Goal: Book appointment/travel/reservation

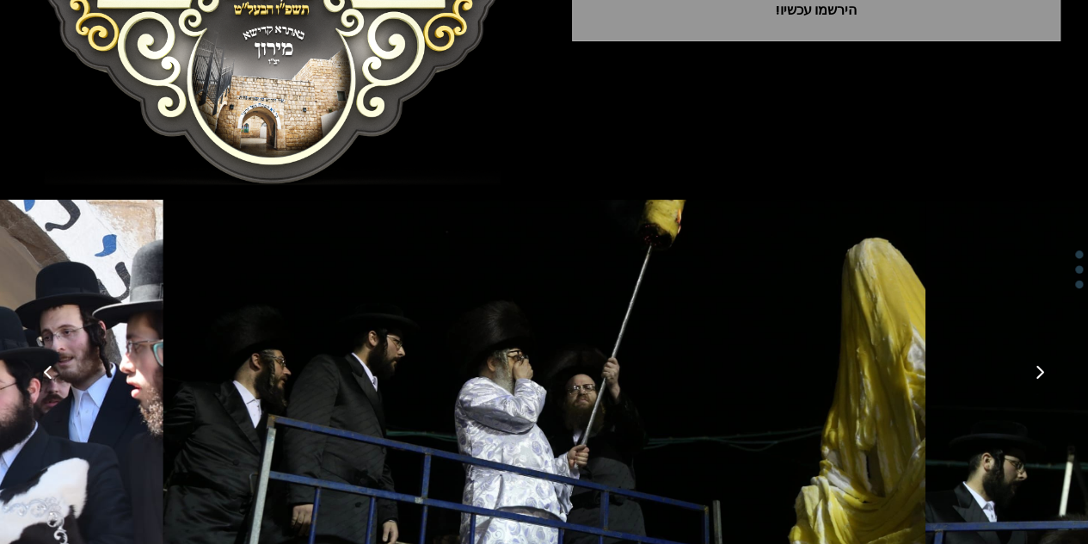
scroll to position [417, 0]
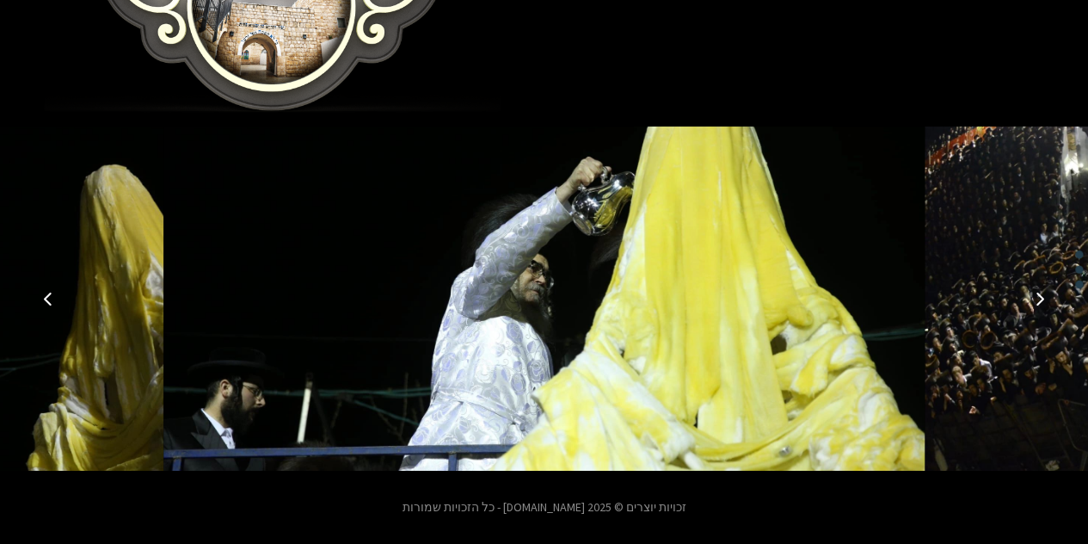
click at [49, 295] on icon "תמונה קודמת" at bounding box center [48, 299] width 14 height 14
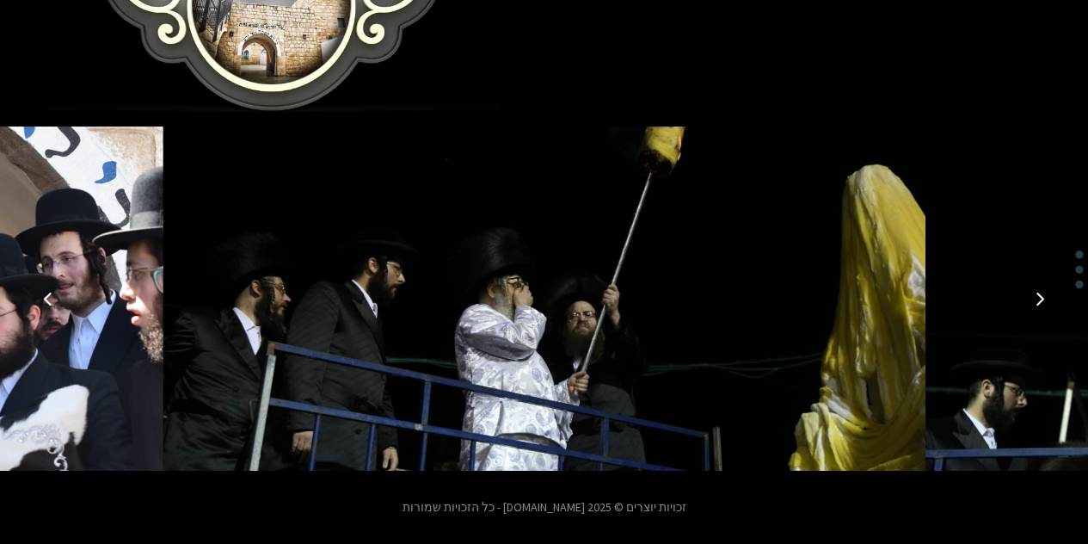
click at [49, 295] on icon "תמונה קודמת" at bounding box center [48, 299] width 14 height 14
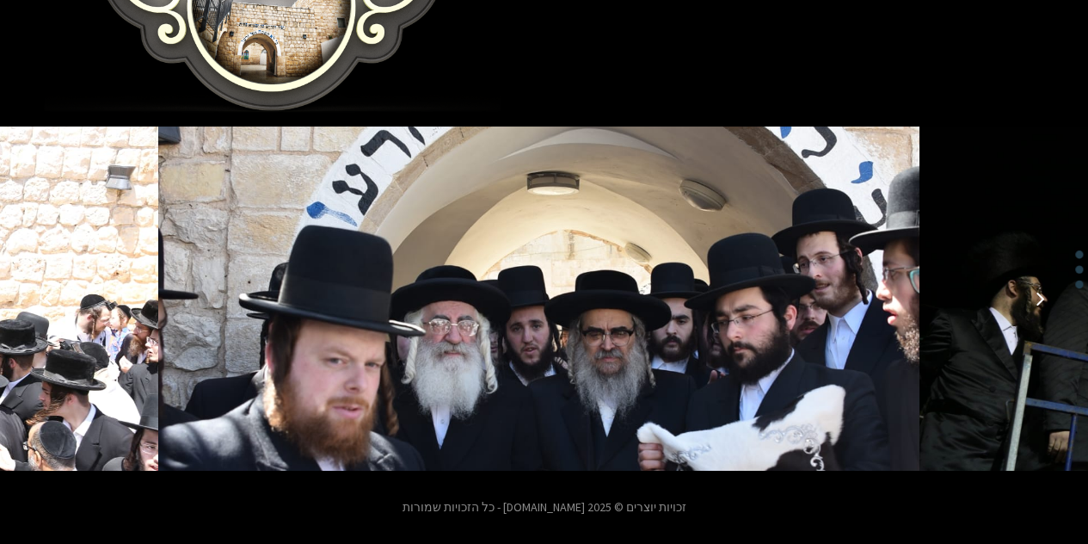
click at [49, 295] on icon "תמונה קודמת" at bounding box center [48, 299] width 14 height 14
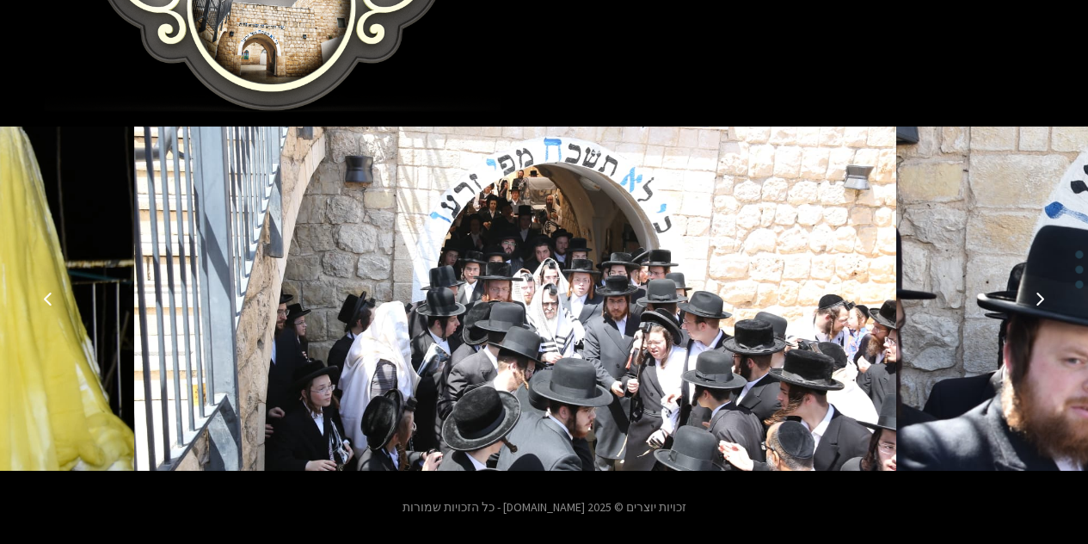
click at [49, 295] on icon "תמונה קודמת" at bounding box center [48, 299] width 14 height 14
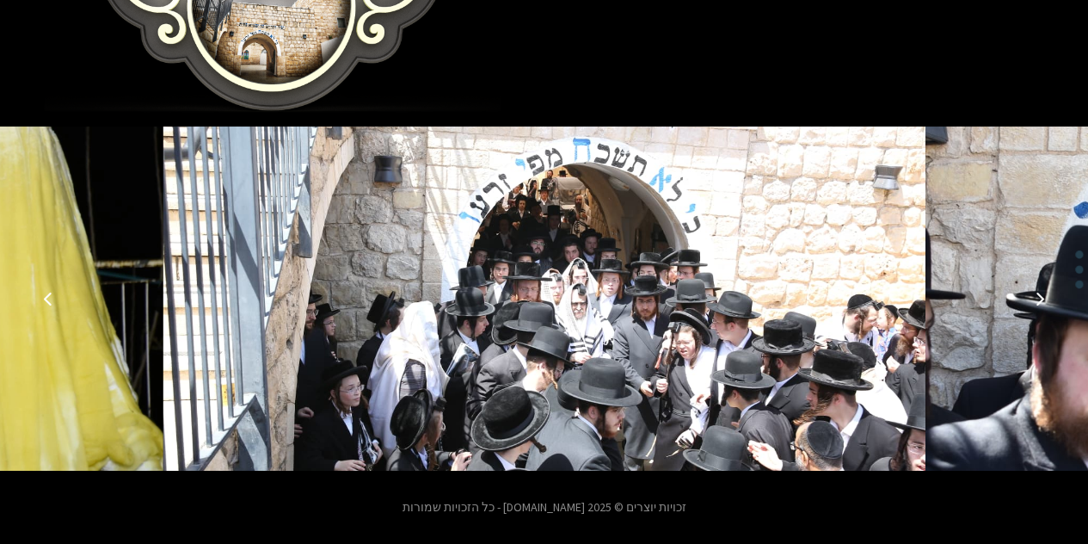
click at [49, 295] on icon "תמונה קודמת" at bounding box center [48, 299] width 14 height 14
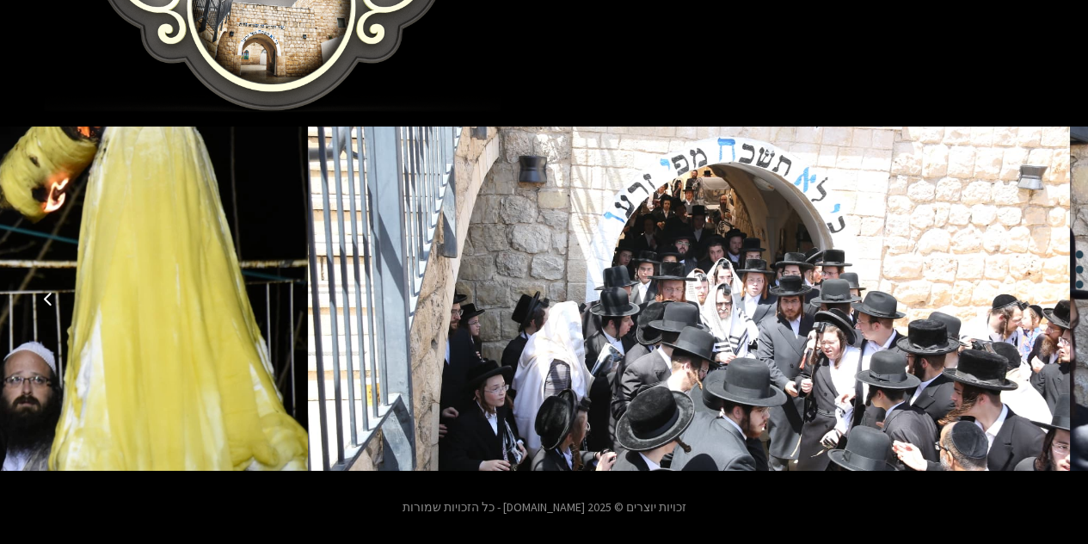
click at [49, 295] on icon "תמונה קודמת" at bounding box center [48, 299] width 14 height 14
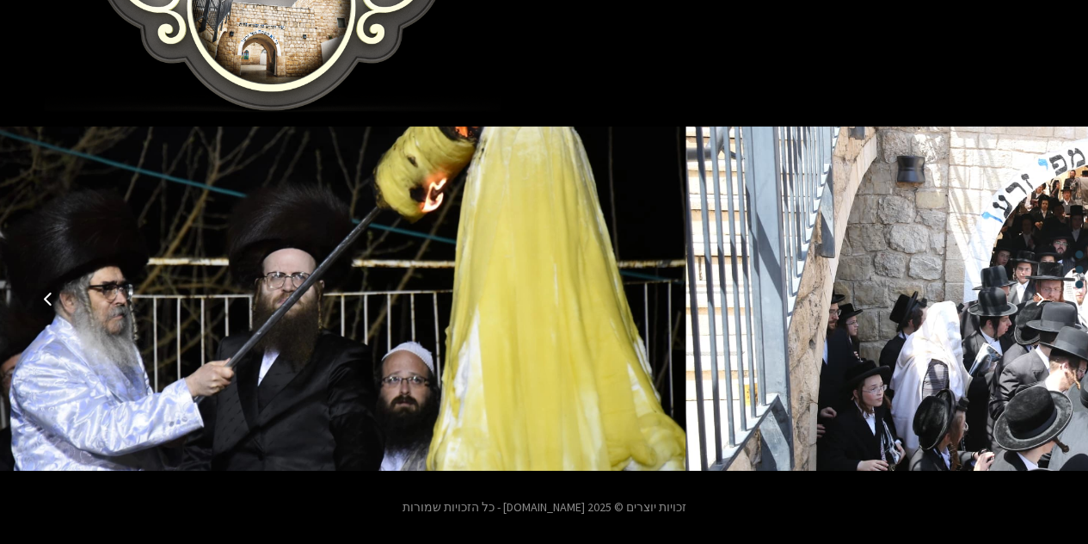
click at [49, 295] on icon "תמונה קודמת" at bounding box center [48, 299] width 14 height 14
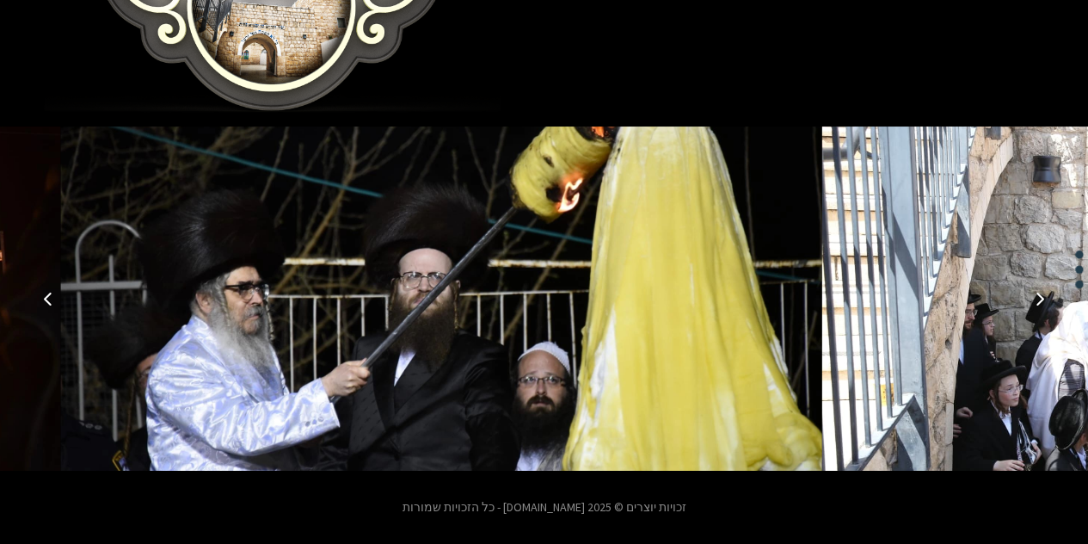
click at [49, 295] on icon "תמונה קודמת" at bounding box center [48, 299] width 14 height 14
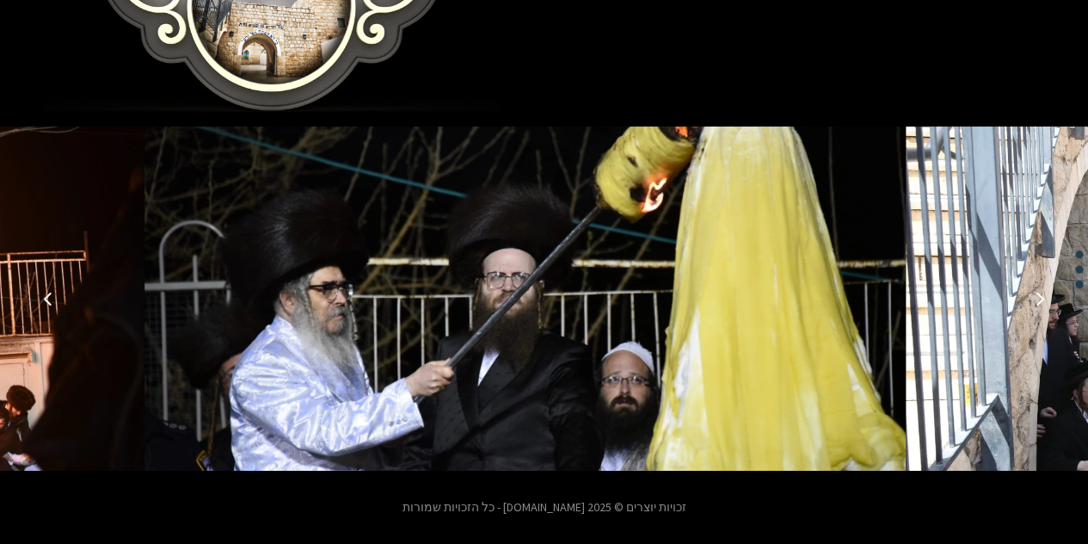
click at [49, 295] on icon "תמונה קודמת" at bounding box center [48, 299] width 14 height 14
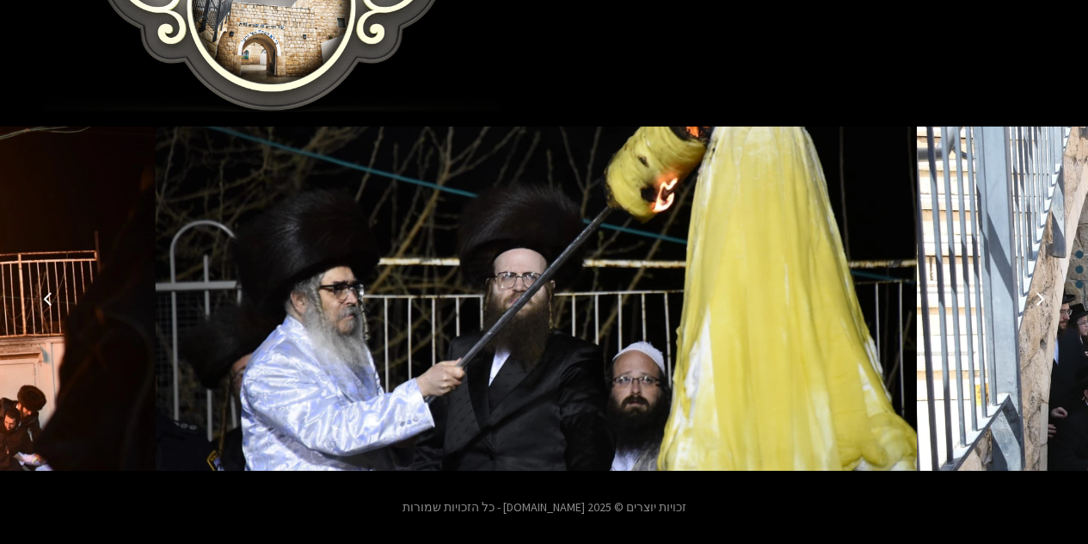
click at [49, 295] on icon "תמונה קודמת" at bounding box center [48, 299] width 14 height 14
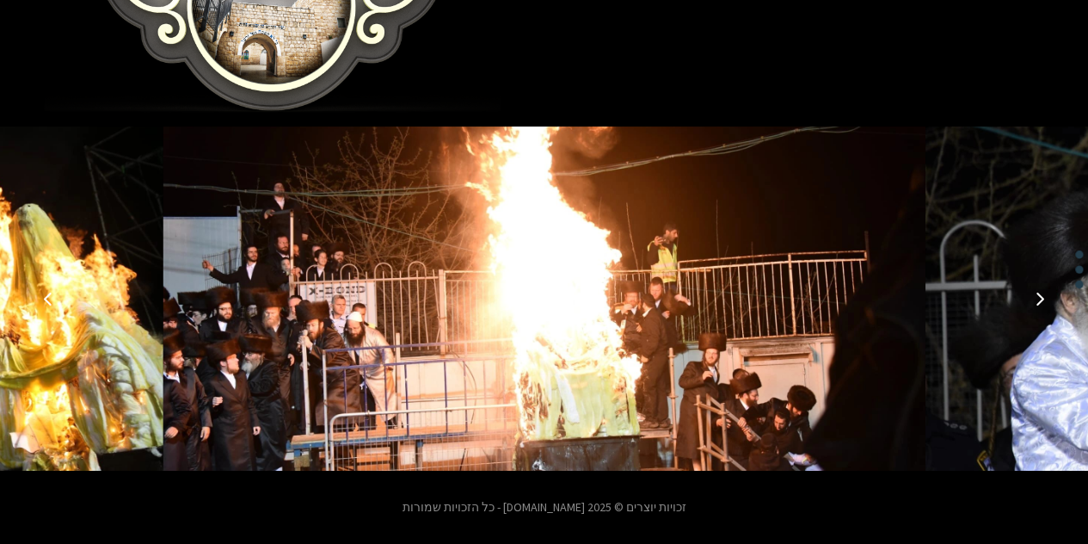
click at [49, 295] on icon "תמונה קודמת" at bounding box center [48, 299] width 14 height 14
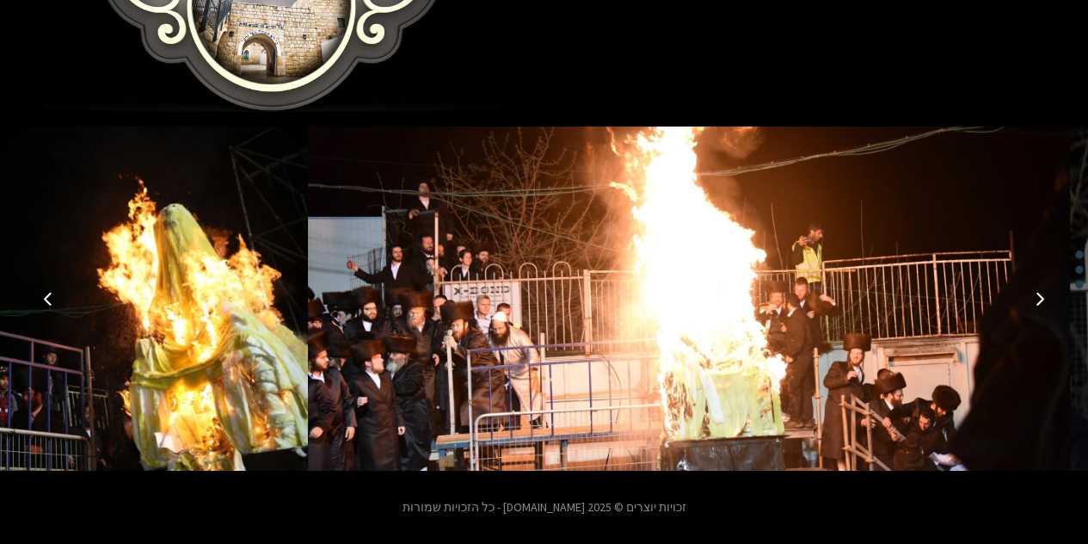
click at [49, 295] on icon "תמונה קודמת" at bounding box center [48, 299] width 14 height 14
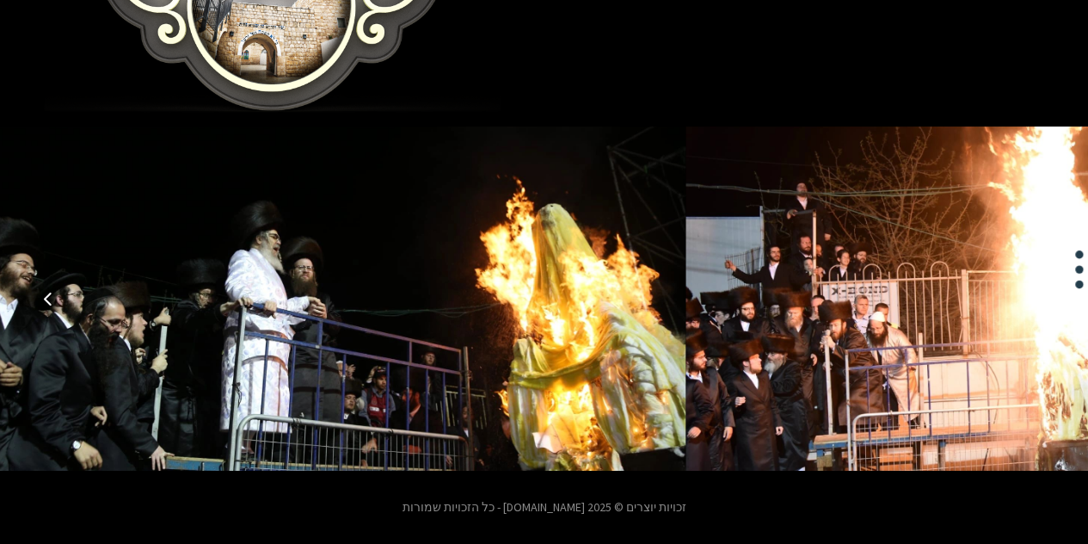
click at [49, 295] on icon "תמונה קודמת" at bounding box center [48, 299] width 14 height 14
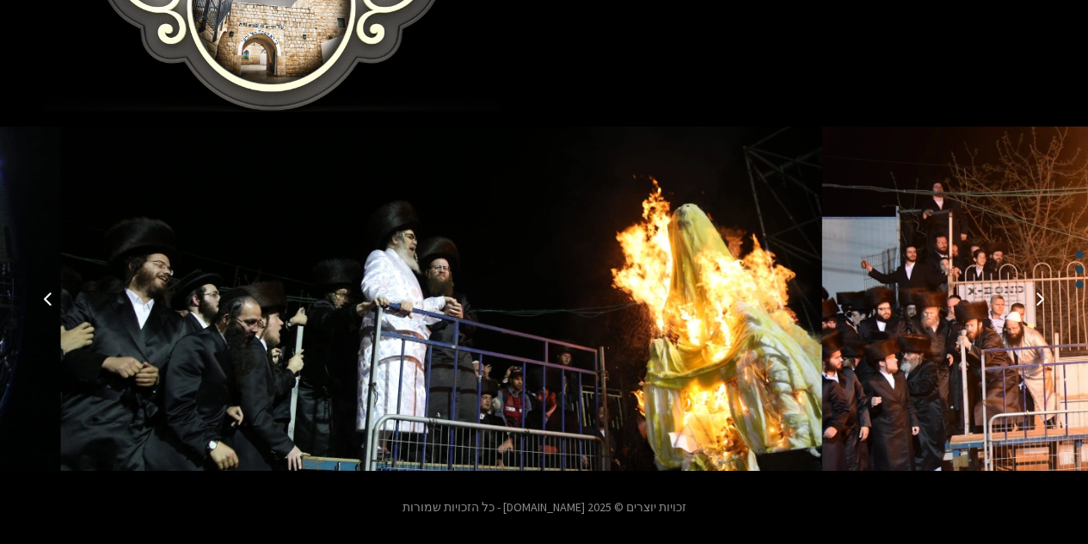
click at [49, 295] on icon "תמונה קודמת" at bounding box center [48, 299] width 14 height 14
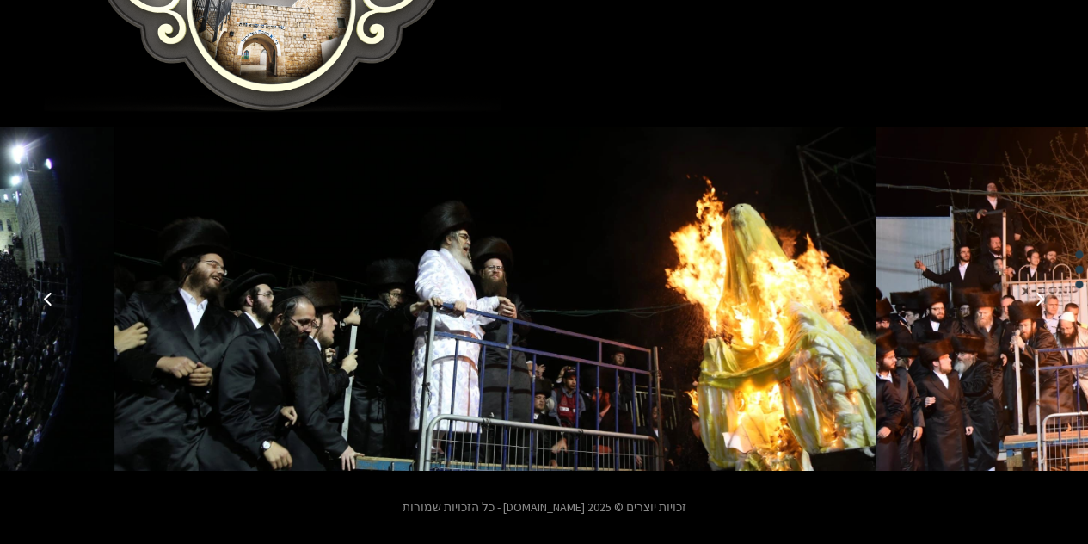
click at [49, 295] on icon "תמונה קודמת" at bounding box center [48, 299] width 14 height 14
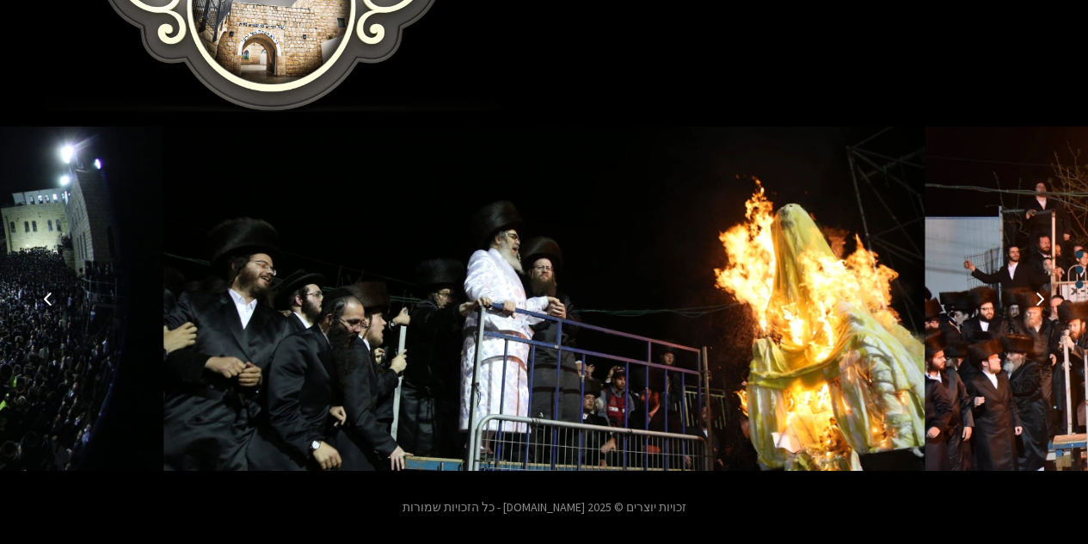
click at [48, 295] on icon "תמונה קודמת" at bounding box center [48, 299] width 14 height 14
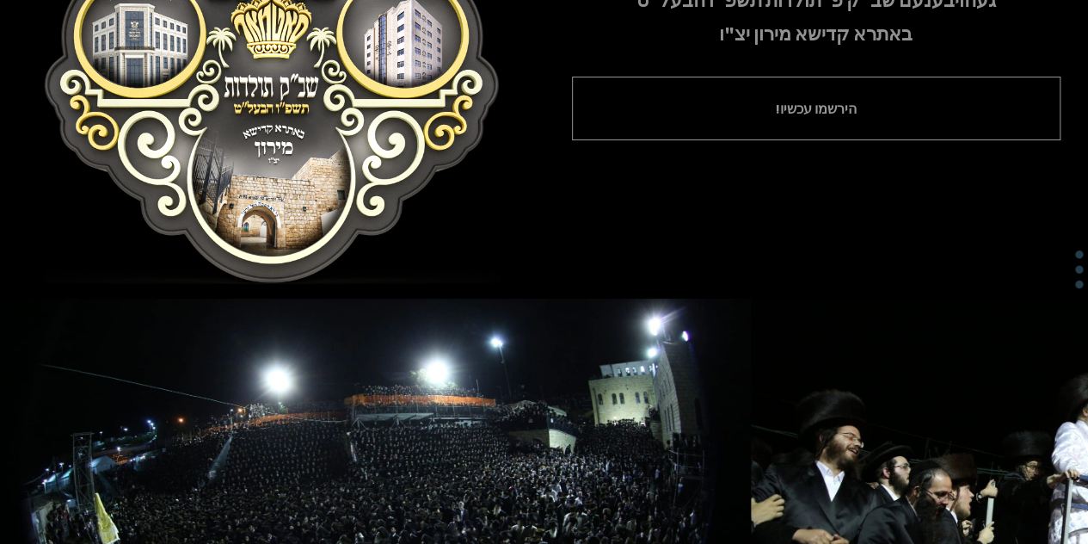
scroll to position [0, 0]
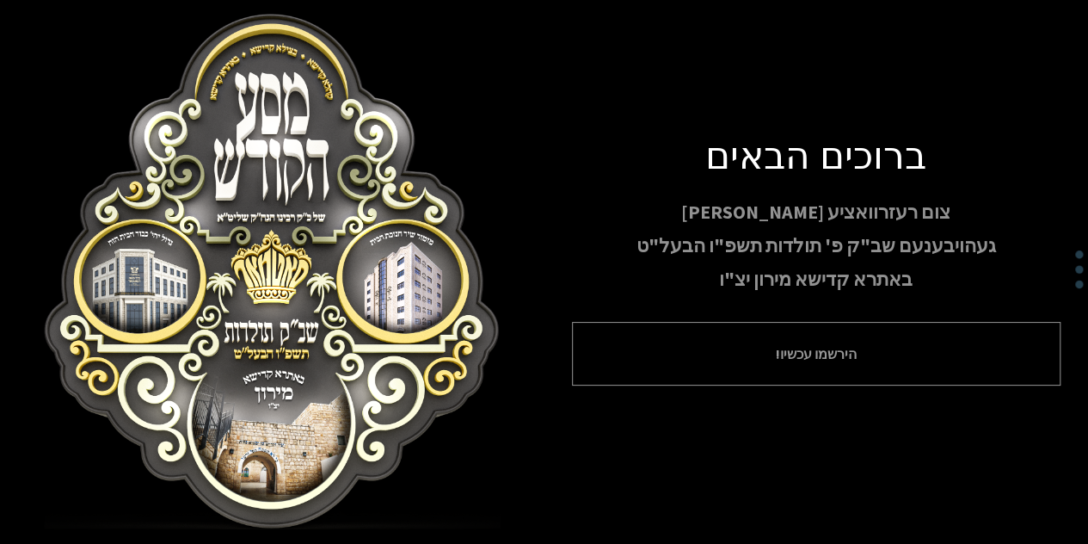
click at [816, 348] on font "הירשמו עכשיו!" at bounding box center [816, 353] width 81 height 17
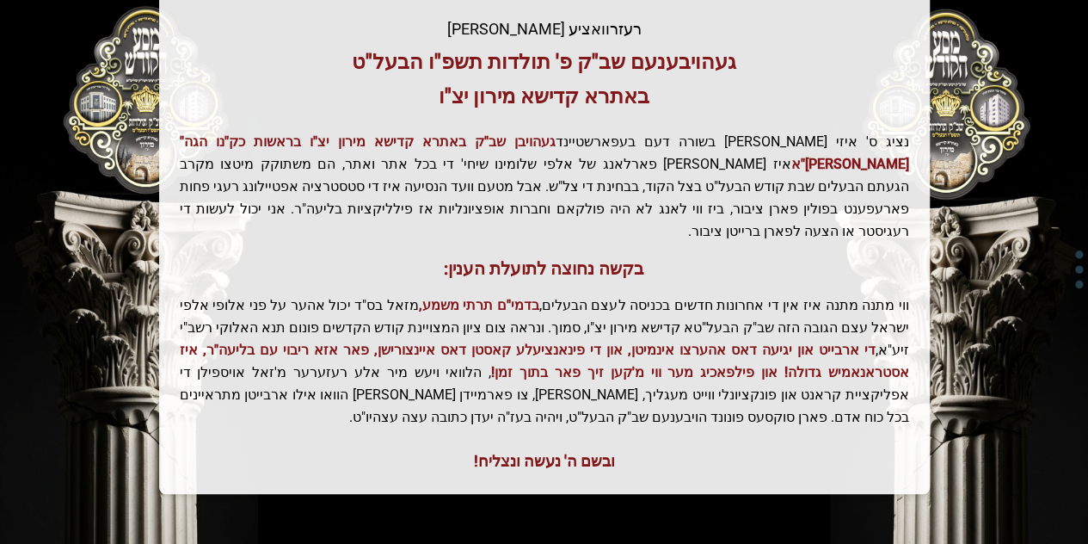
scroll to position [430, 0]
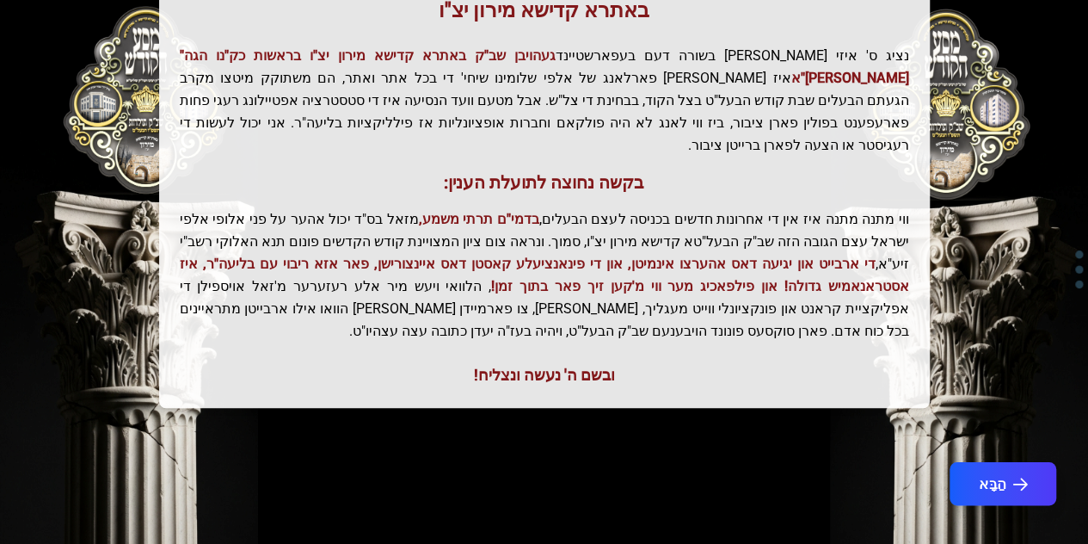
click at [1001, 475] on font "הַבָּא" at bounding box center [993, 483] width 28 height 17
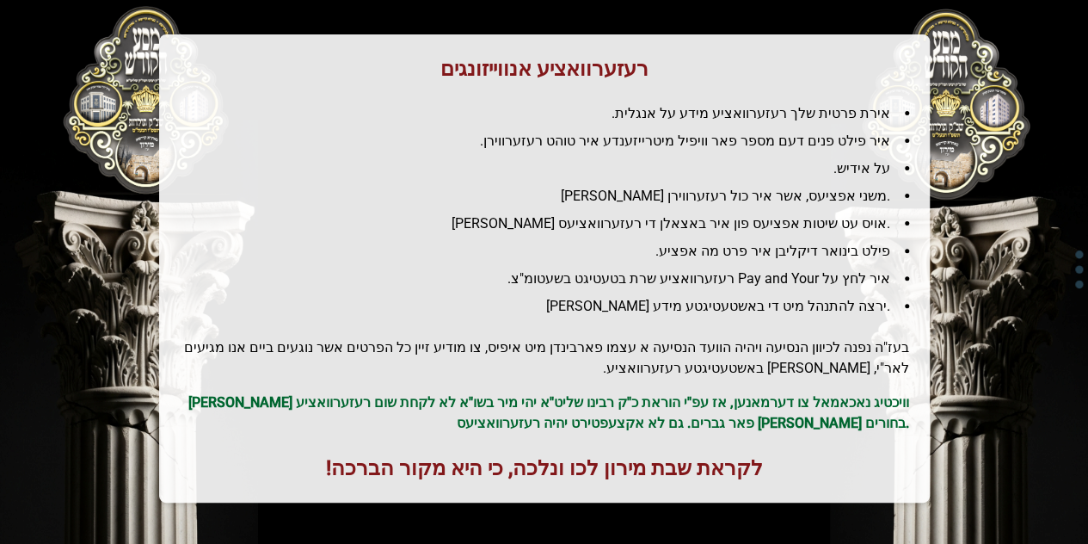
scroll to position [289, 0]
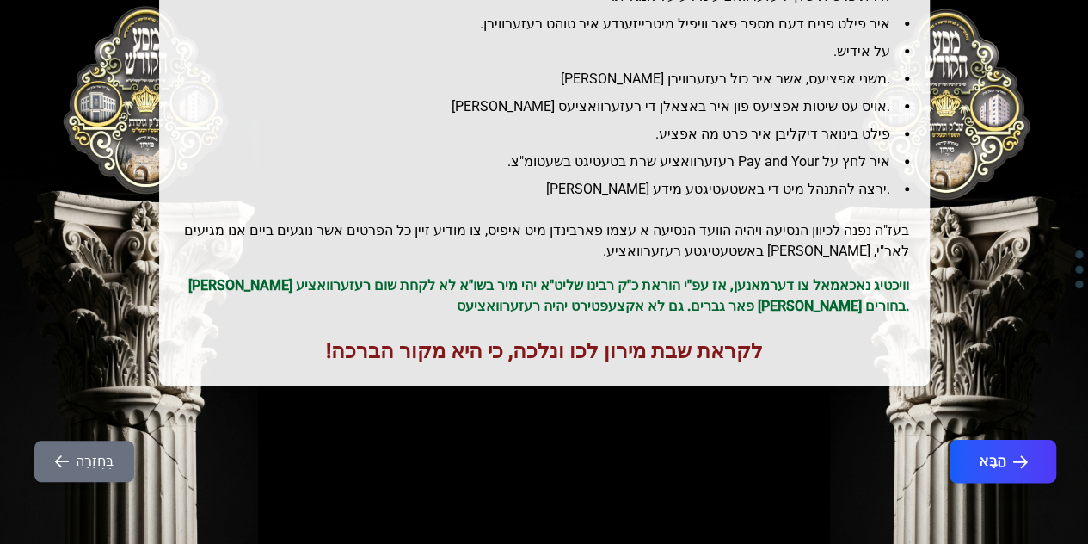
click at [994, 464] on font "הַבָּא" at bounding box center [993, 461] width 28 height 17
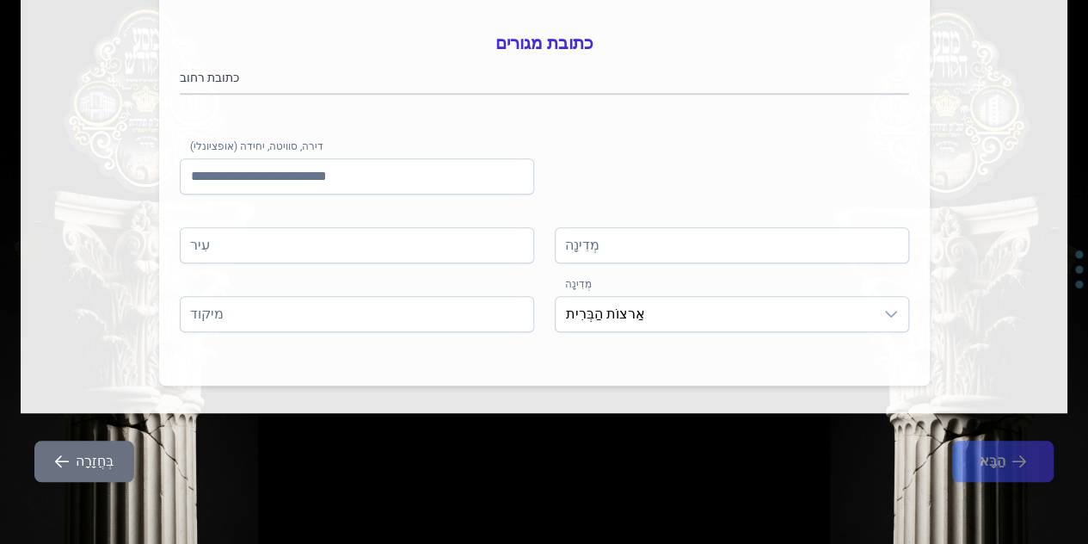
scroll to position [520, 0]
click at [77, 453] on font "בְּחֲזָרָה" at bounding box center [95, 461] width 38 height 16
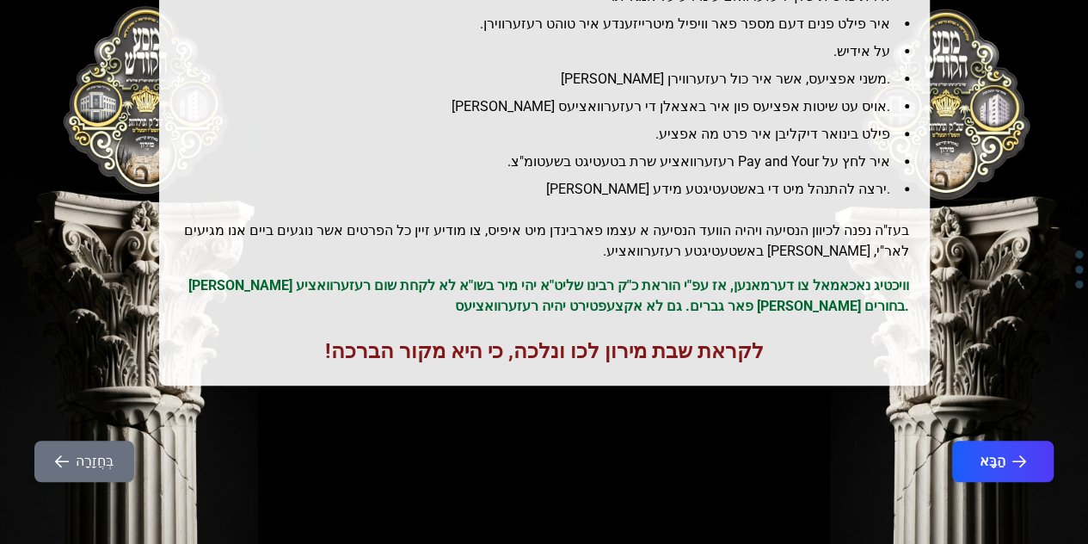
scroll to position [0, 0]
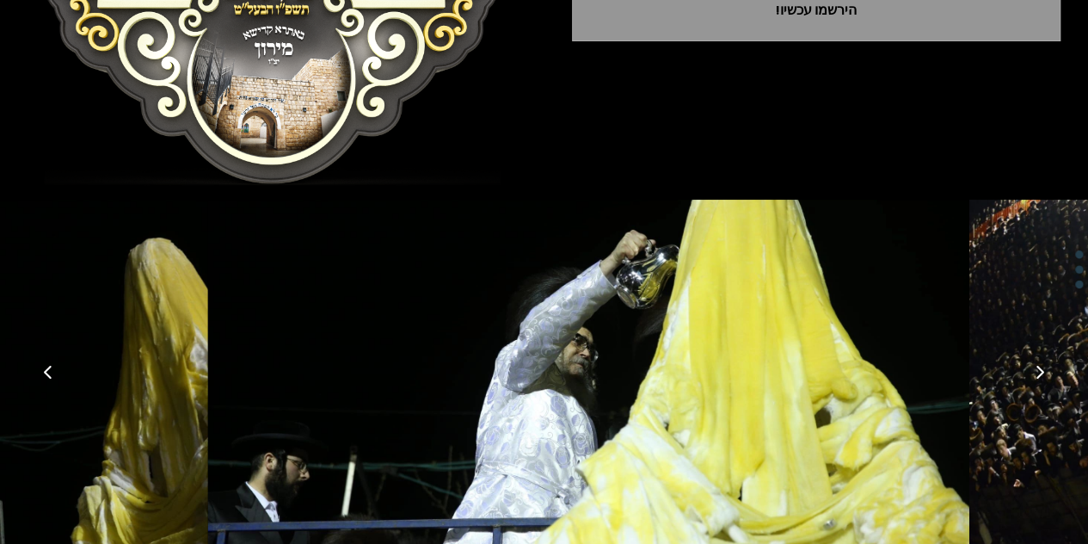
scroll to position [417, 0]
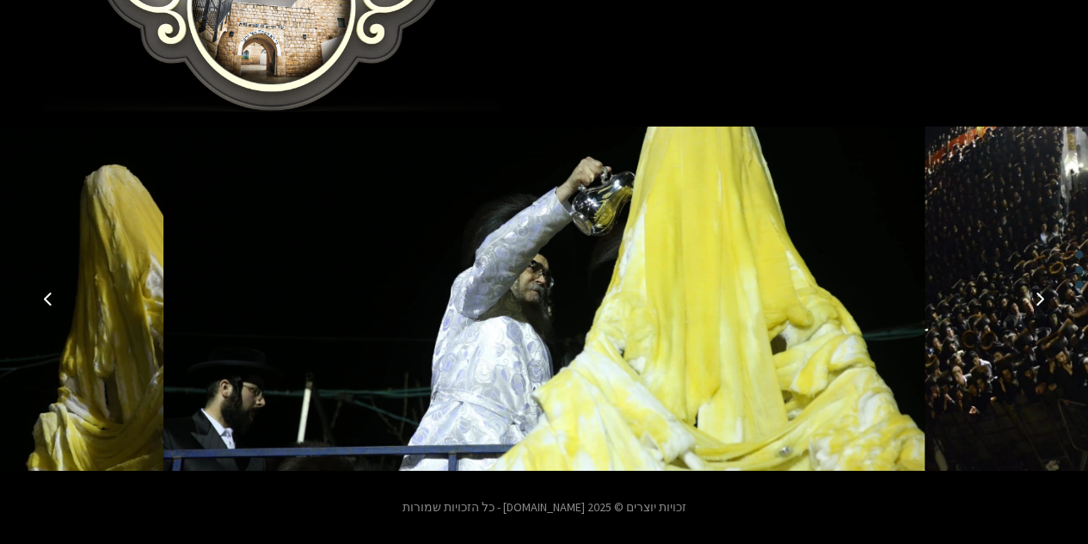
click at [57, 294] on button "תמונה קודמת" at bounding box center [48, 298] width 41 height 41
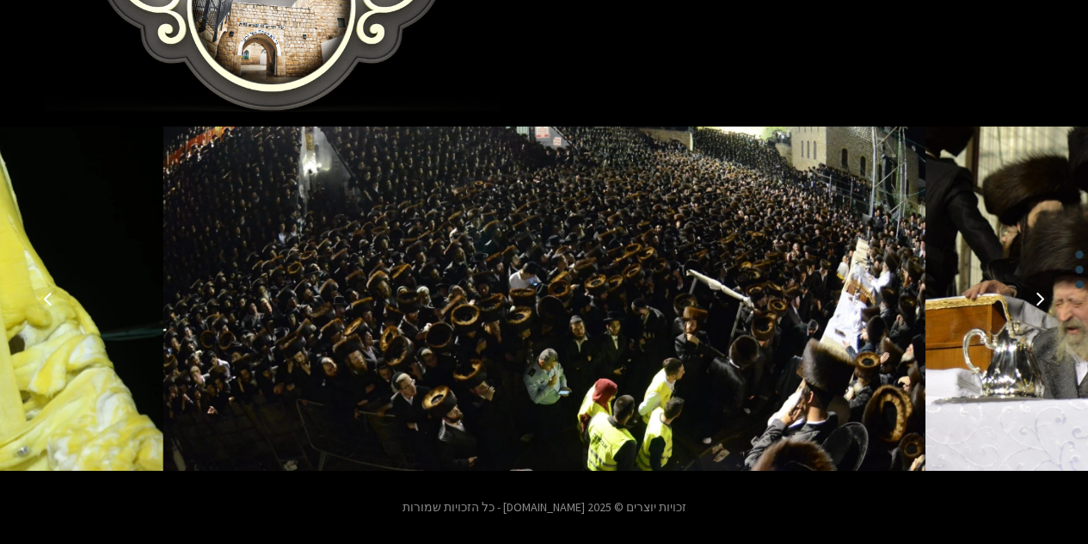
click at [57, 294] on button "תמונה קודמת" at bounding box center [48, 298] width 41 height 41
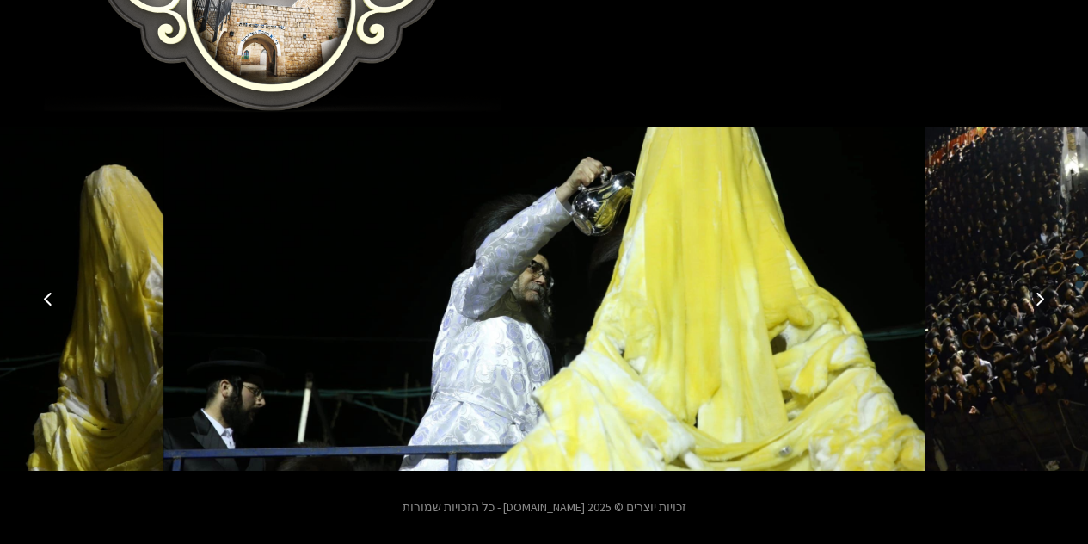
click at [57, 294] on button "תמונה קודמת" at bounding box center [48, 298] width 41 height 41
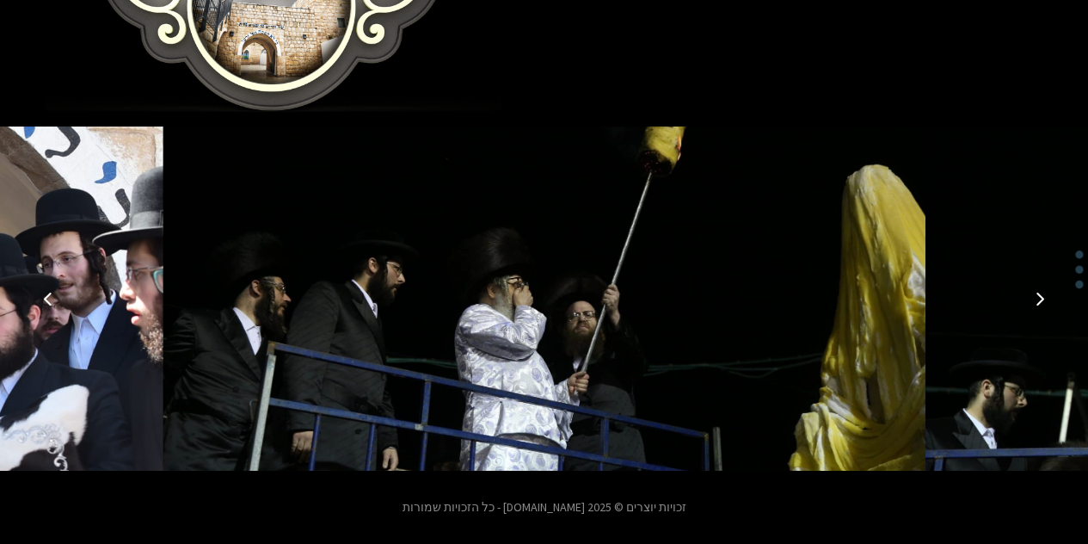
click at [57, 294] on button "תמונה קודמת" at bounding box center [48, 298] width 41 height 41
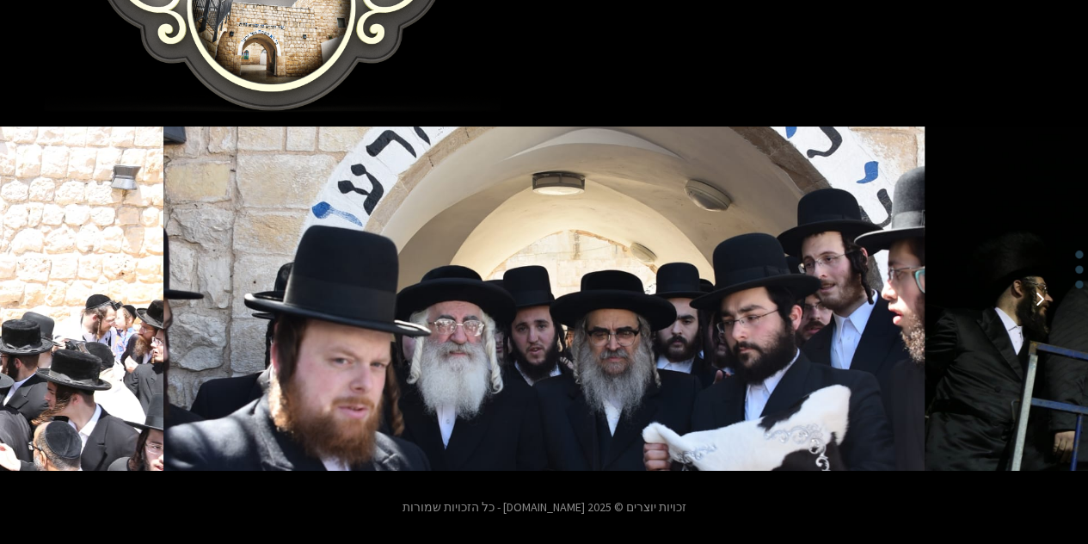
drag, startPoint x: 136, startPoint y: 319, endPoint x: 200, endPoint y: 323, distance: 63.8
